Goal: Communication & Community: Answer question/provide support

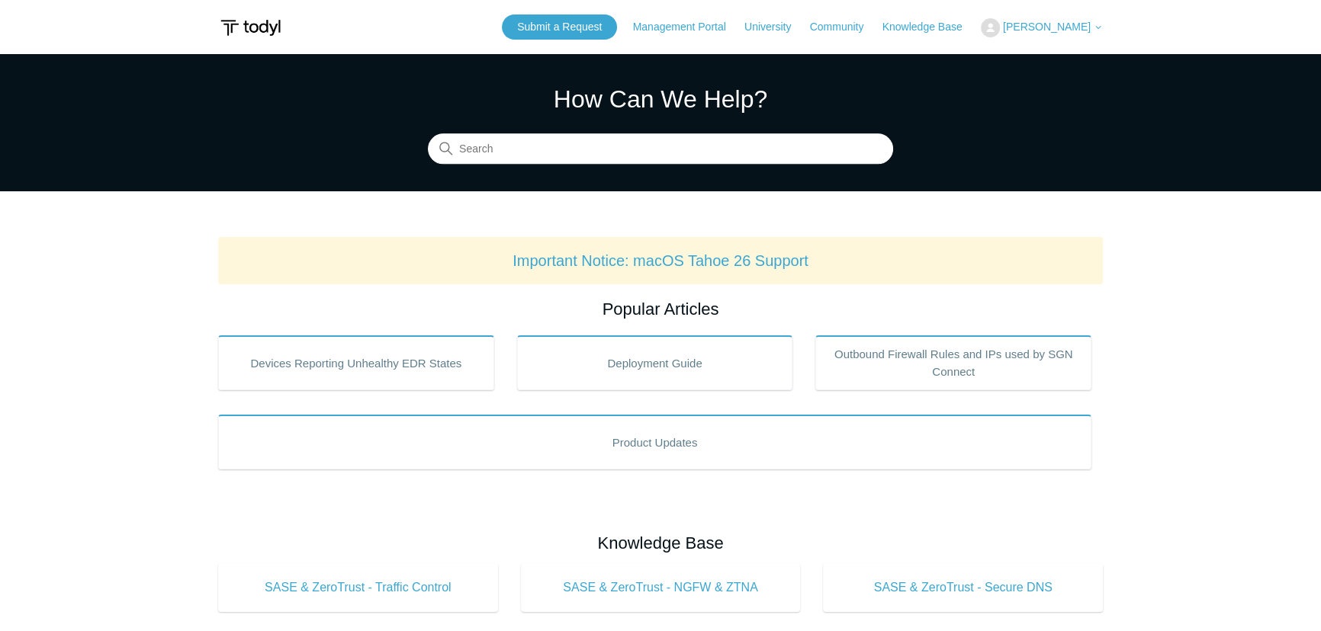
click at [1061, 30] on span "[PERSON_NAME]" at bounding box center [1047, 27] width 88 height 12
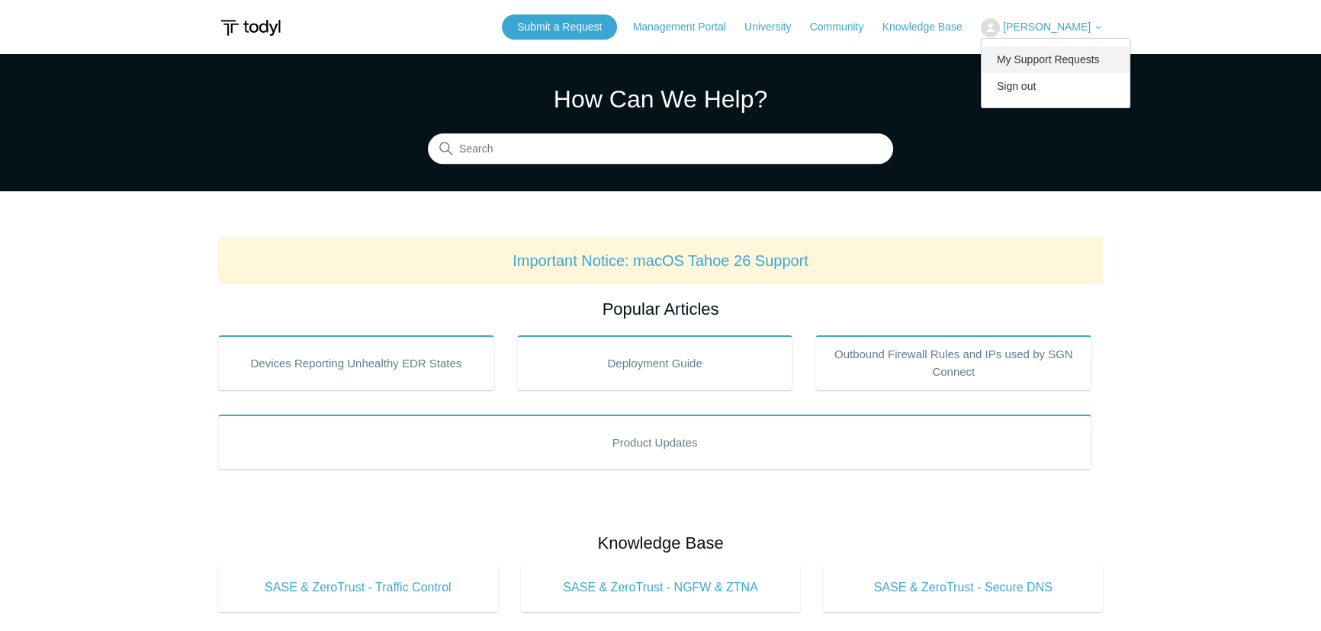
click at [1062, 57] on link "My Support Requests" at bounding box center [1055, 60] width 149 height 27
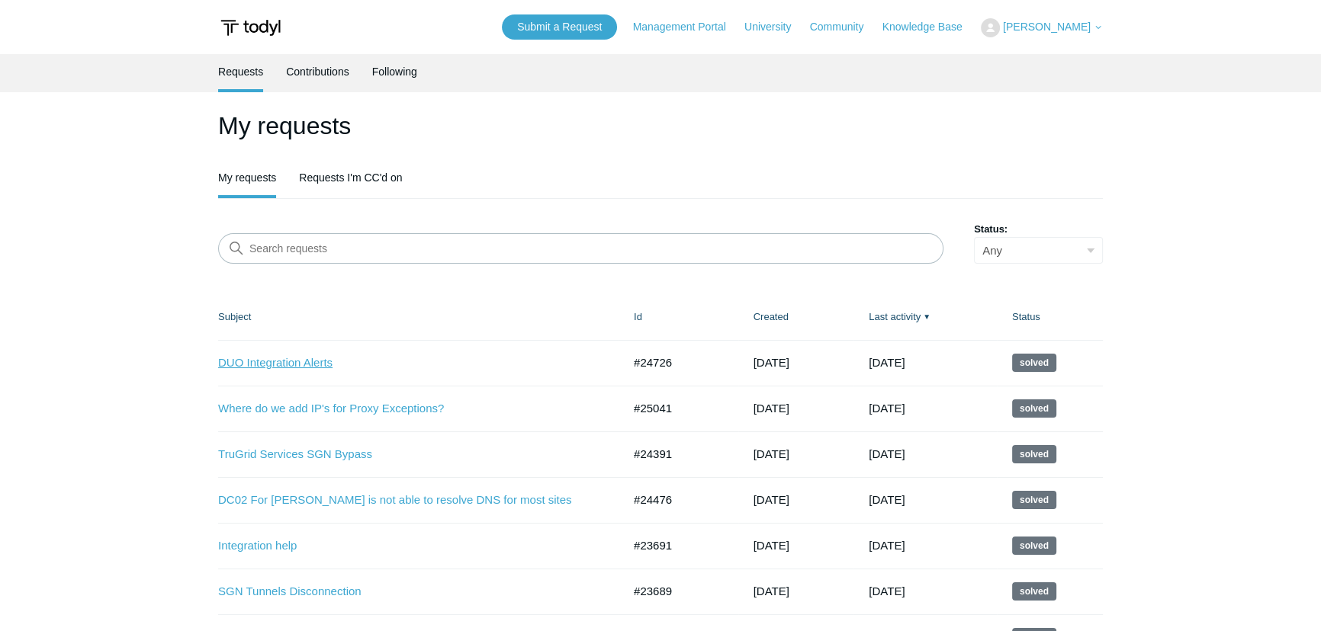
click at [303, 360] on link "DUO Integration Alerts" at bounding box center [408, 364] width 381 height 18
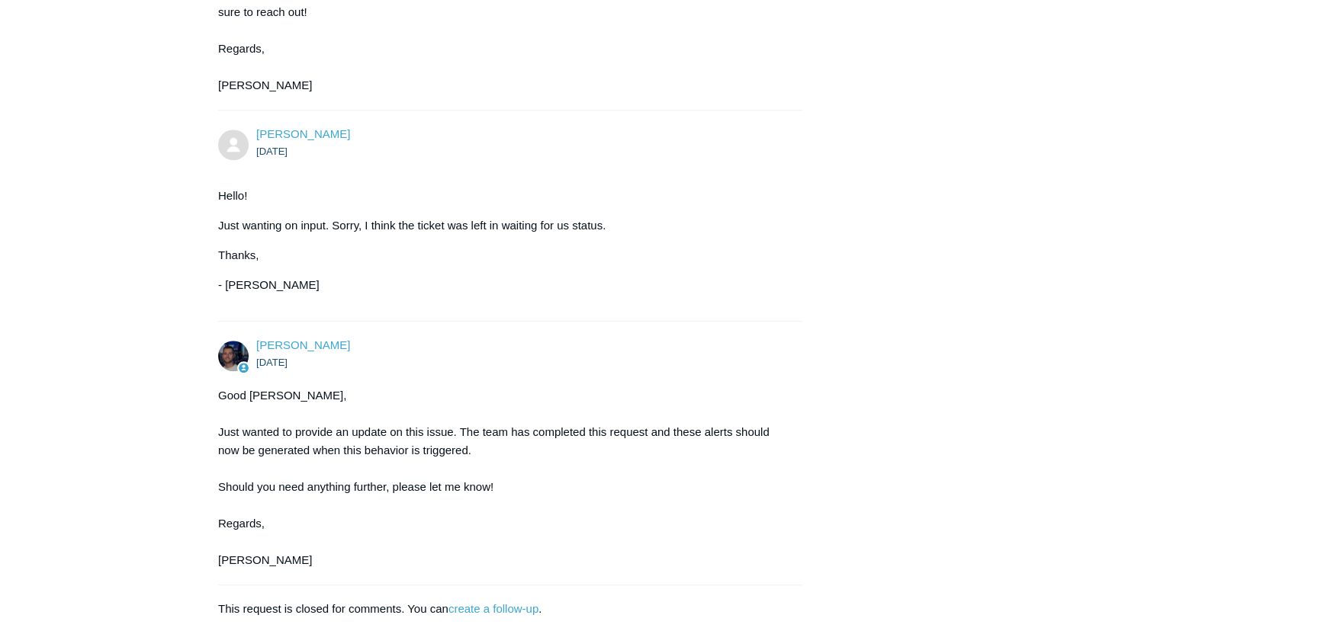
scroll to position [1861, 0]
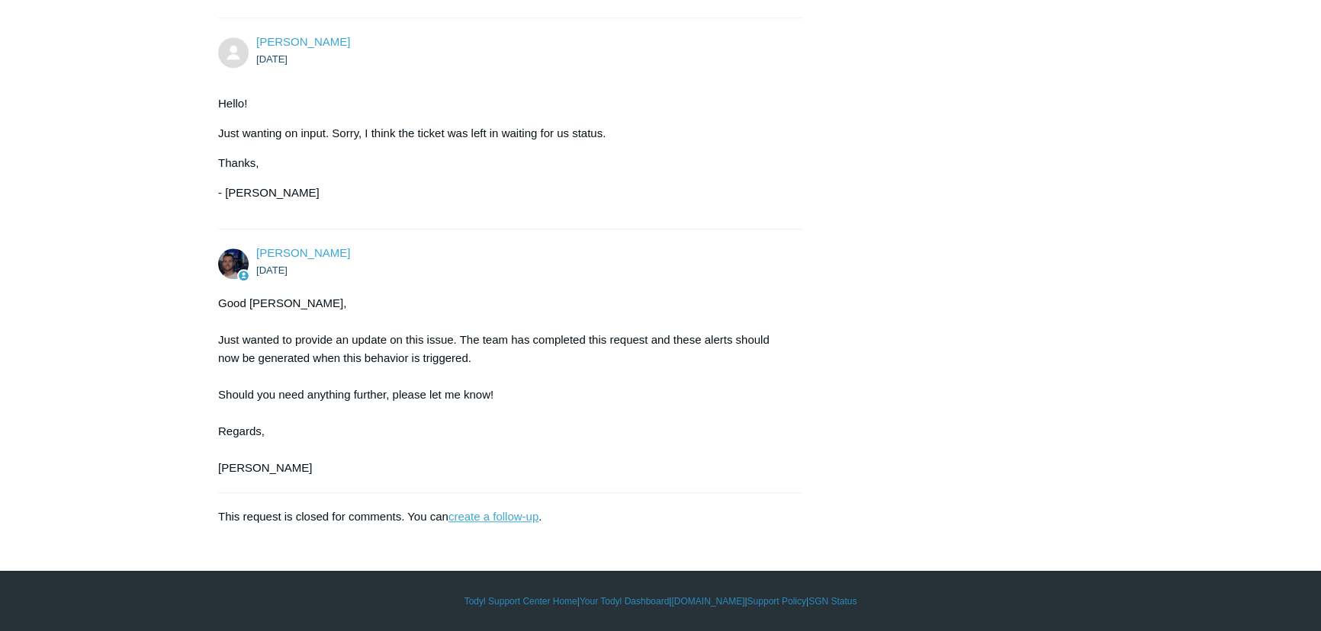
click at [497, 515] on link "create a follow-up" at bounding box center [493, 516] width 90 height 13
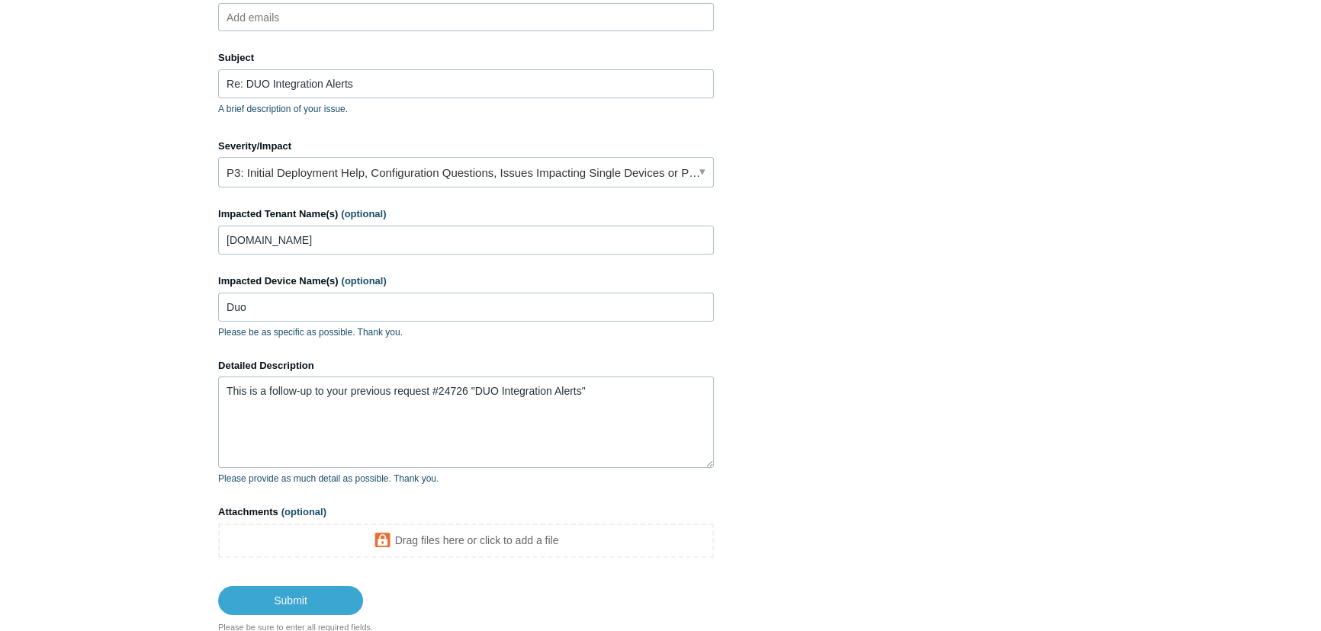
scroll to position [346, 0]
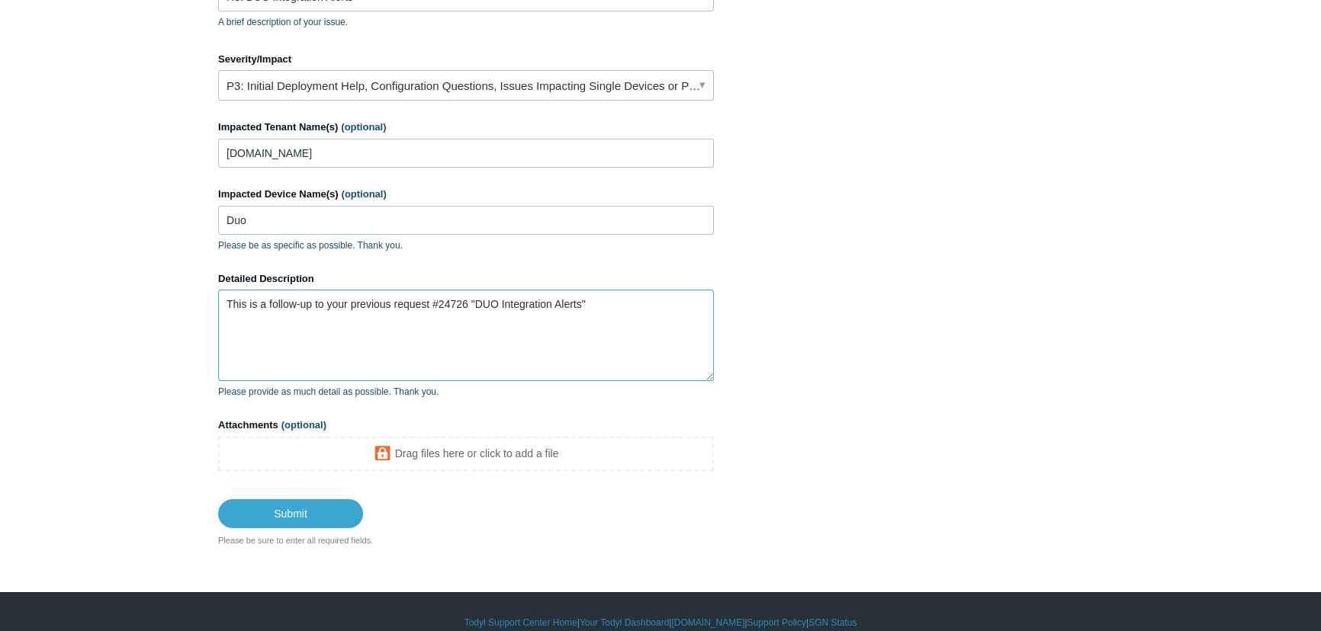
click at [641, 311] on textarea "This is a follow-up to your previous request #24726 "DUO Integration Alerts"" at bounding box center [466, 335] width 496 height 91
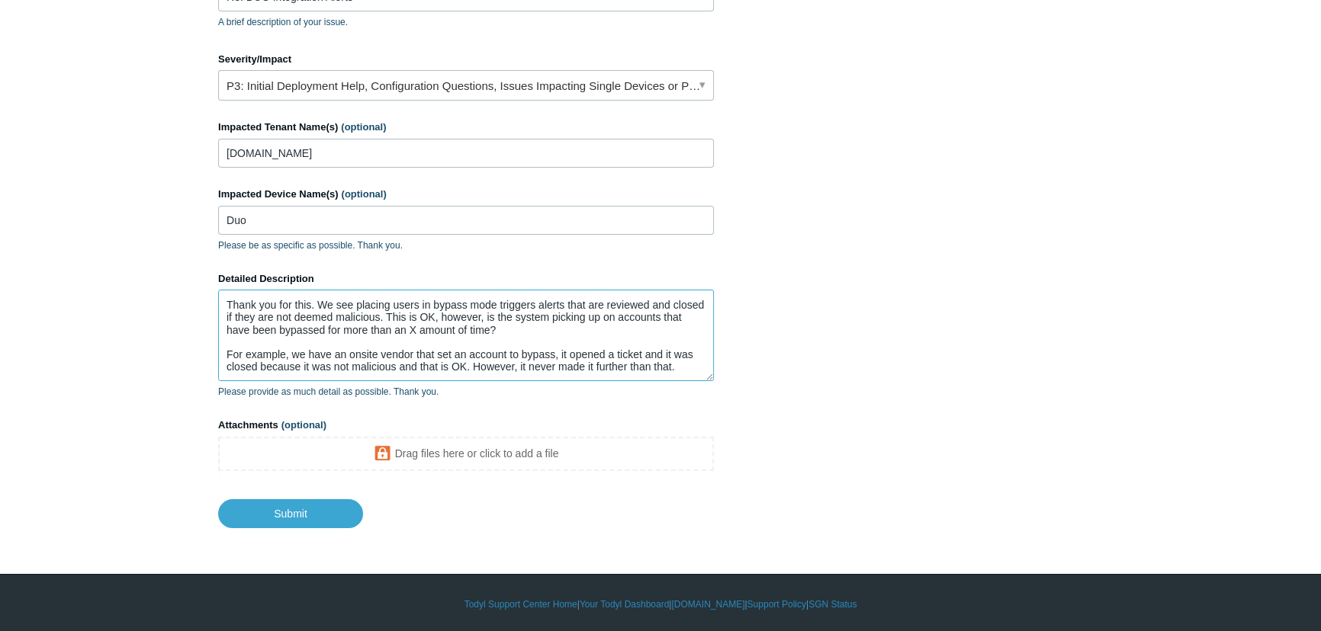
scroll to position [39, 0]
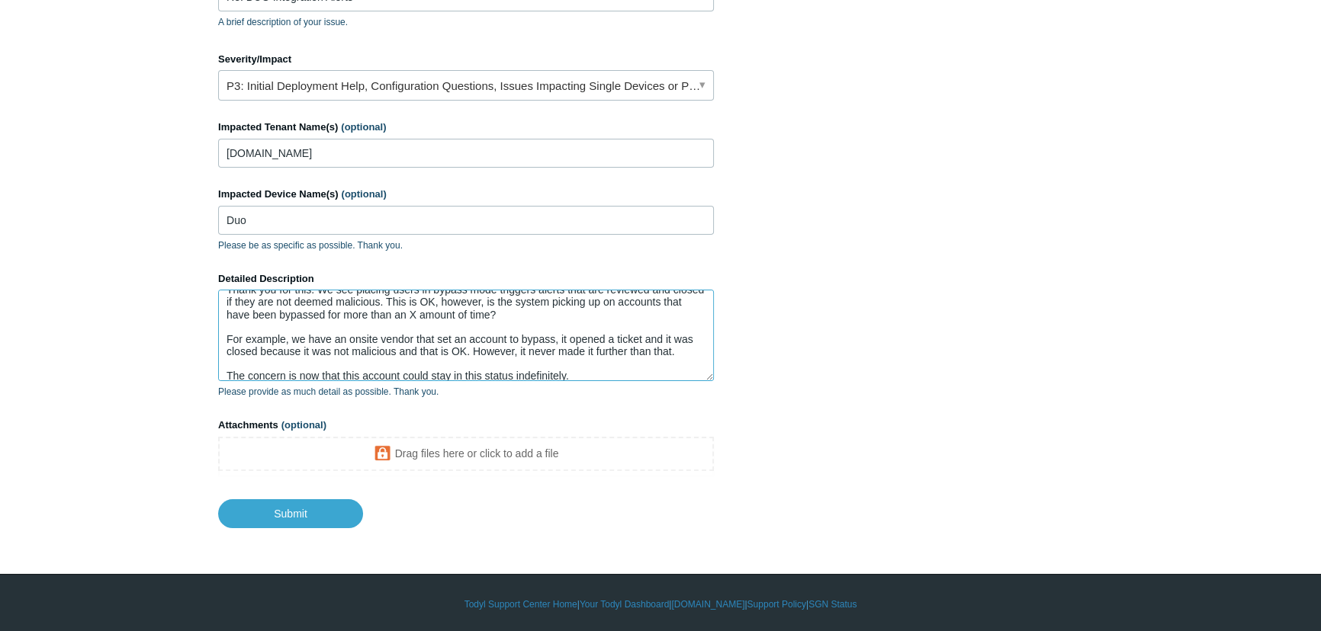
drag, startPoint x: 582, startPoint y: 371, endPoint x: 649, endPoint y: 377, distance: 67.4
click at [582, 371] on textarea "This is a follow-up to your previous request #24726 "DUO Integration Alerts"" at bounding box center [466, 335] width 496 height 91
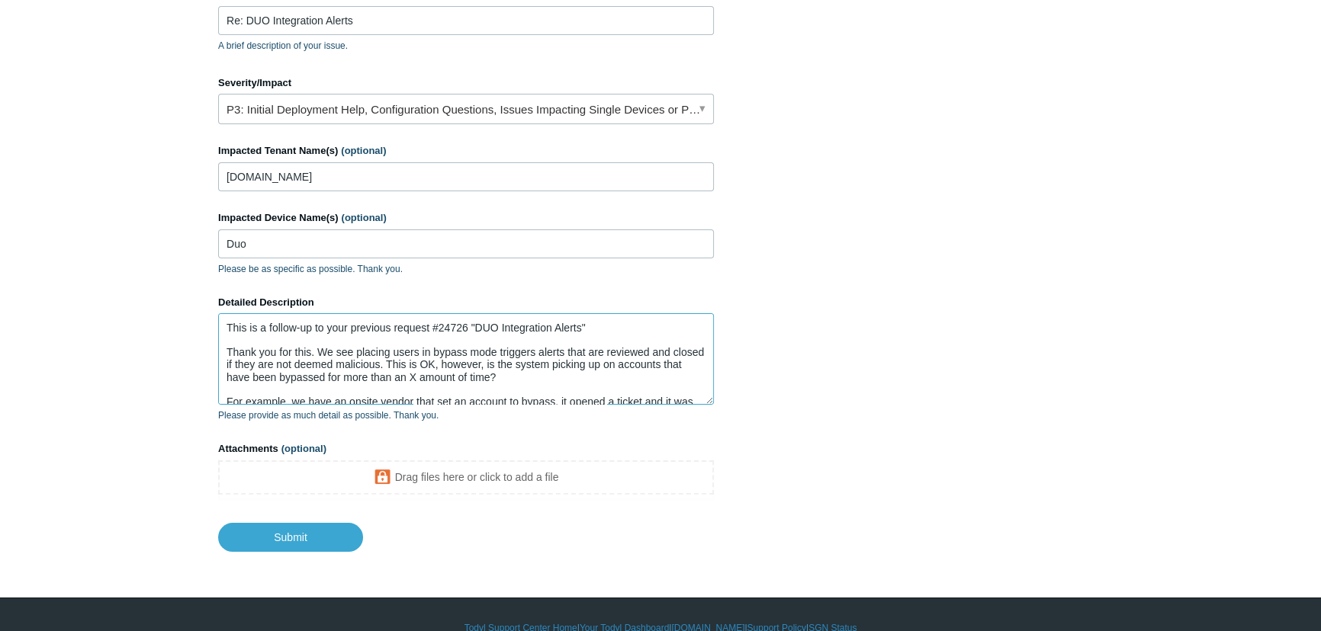
scroll to position [346, 0]
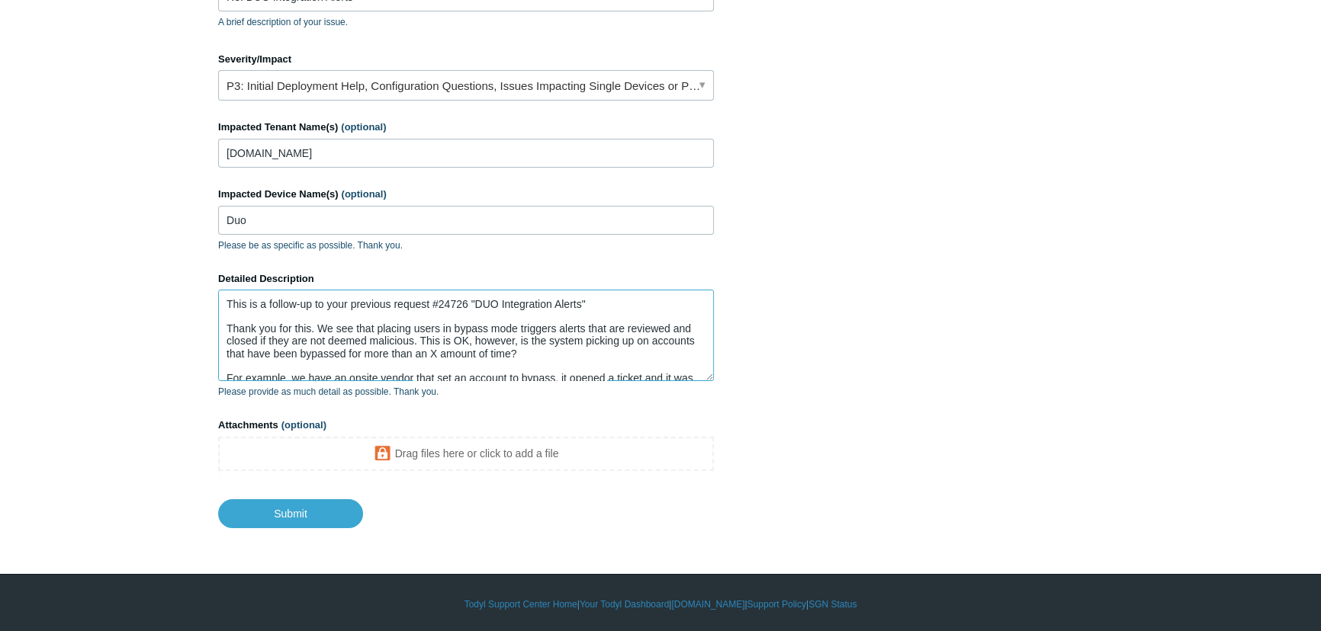
click at [550, 352] on textarea "This is a follow-up to your previous request #24726 "DUO Integration Alerts"" at bounding box center [466, 335] width 496 height 91
click at [549, 365] on textarea "This is a follow-up to your previous request #24726 "DUO Integration Alerts"" at bounding box center [466, 335] width 496 height 91
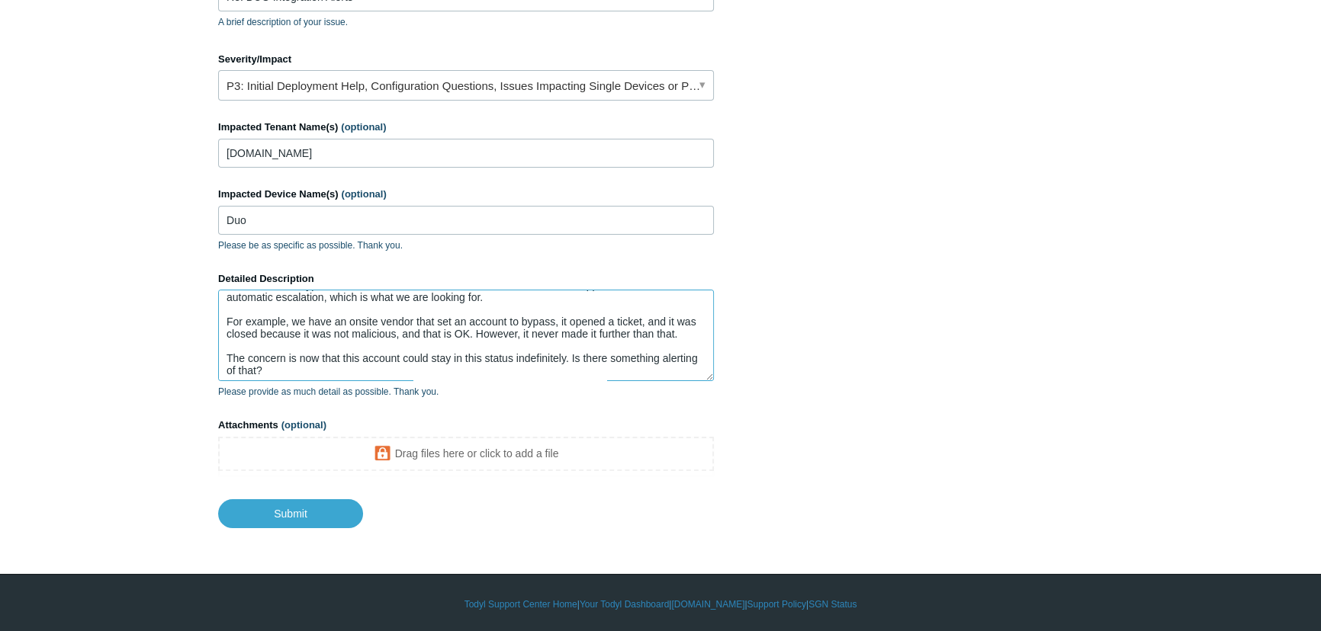
scroll to position [133, 0]
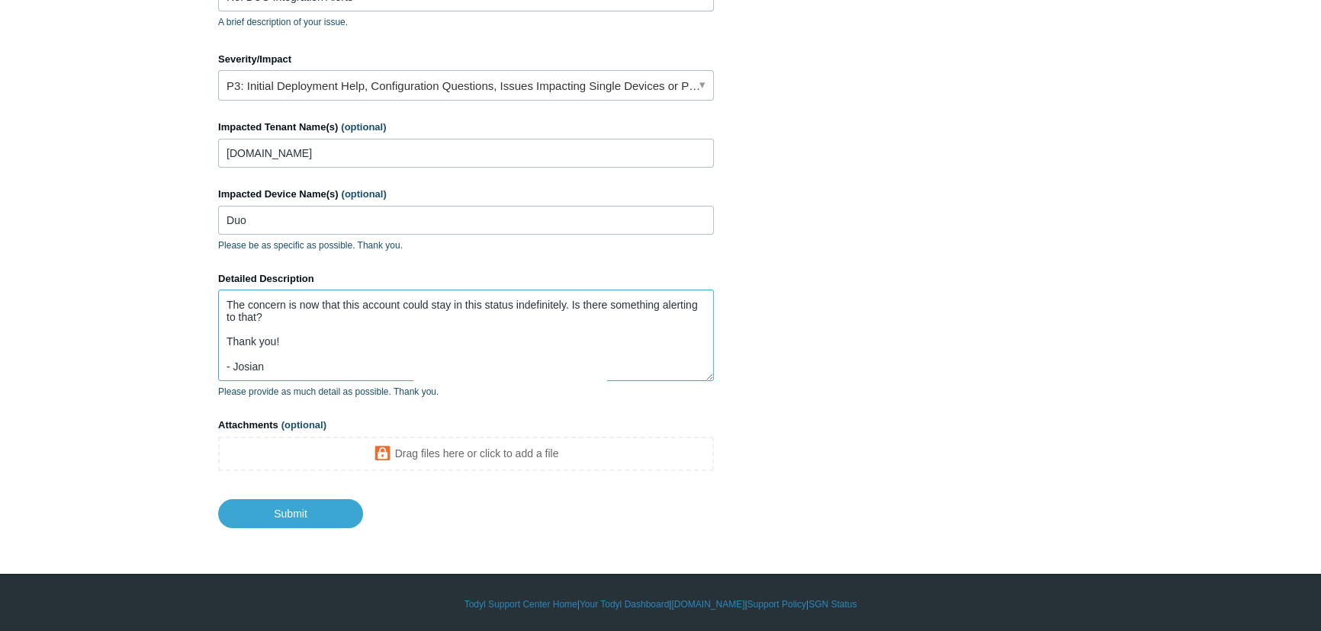
click at [320, 310] on textarea "This is a follow-up to your previous request #24726 "DUO Integration Alerts"" at bounding box center [466, 335] width 496 height 91
click at [320, 314] on textarea "This is a follow-up to your previous request #24726 "DUO Integration Alerts"" at bounding box center [466, 335] width 496 height 91
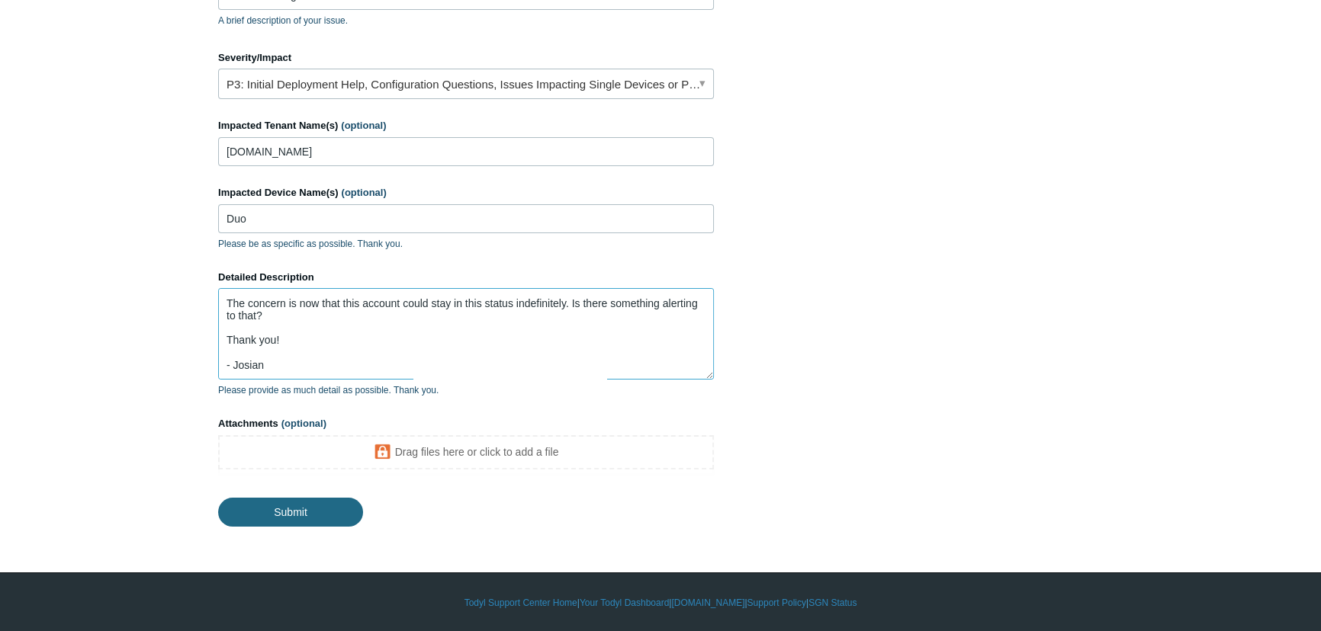
type textarea "This is a follow-up to your previous request #24726 "DUO Integration Alerts" Th…"
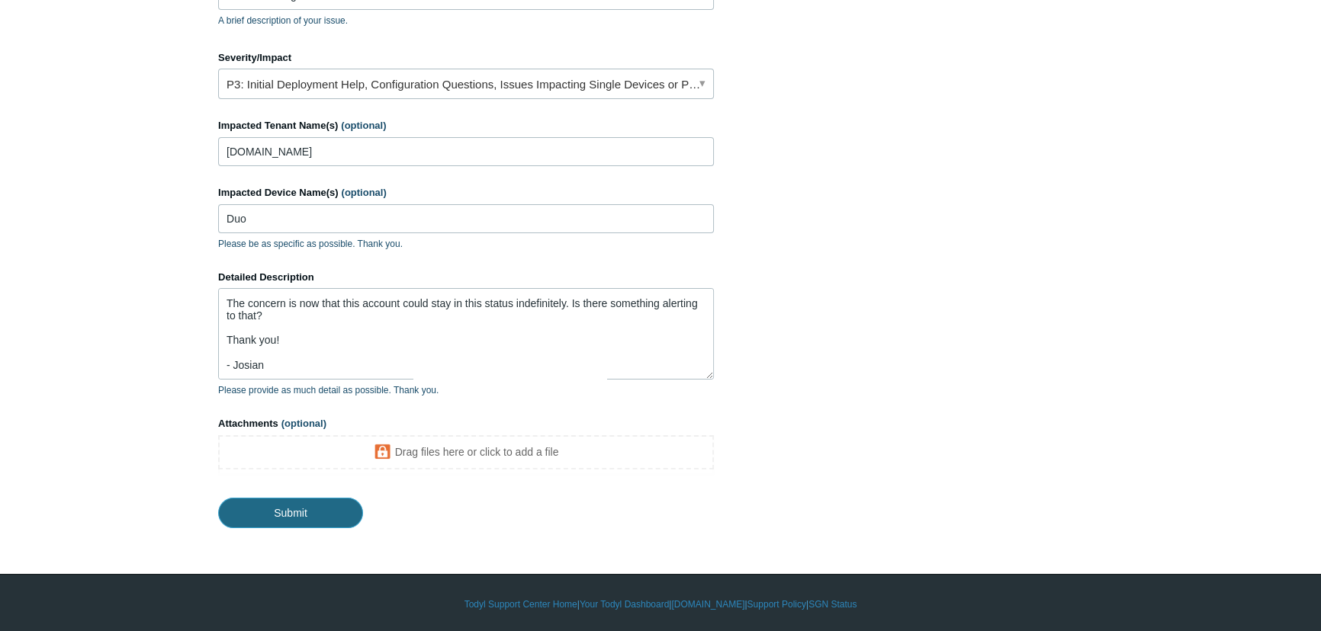
click at [298, 512] on input "Submit" at bounding box center [290, 513] width 145 height 30
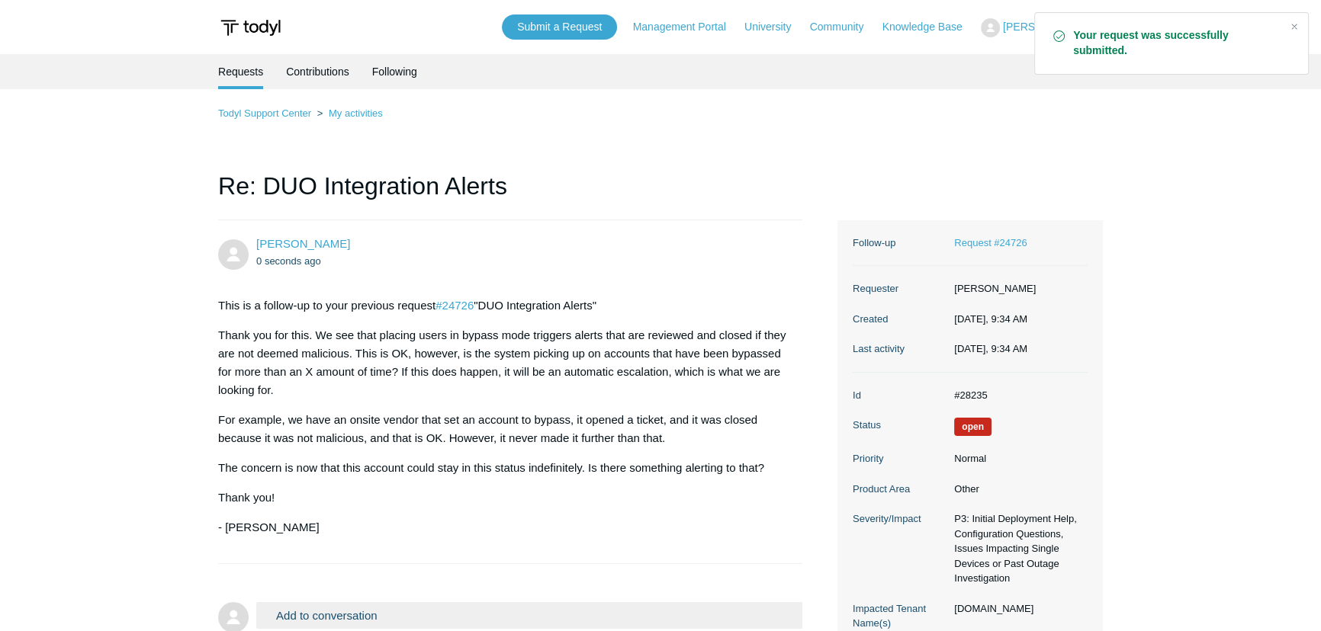
click at [161, 249] on main "Requests Contributions Following Todyl Support Center My activities Re: DUO Int…" at bounding box center [660, 372] width 1321 height 637
